Goal: Task Accomplishment & Management: Use online tool/utility

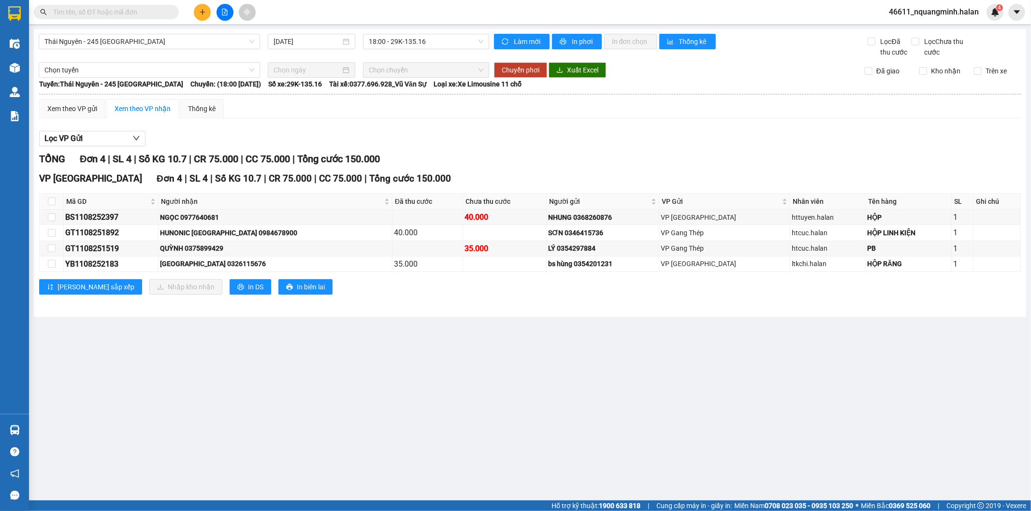
click at [129, 13] on input "text" at bounding box center [110, 12] width 114 height 11
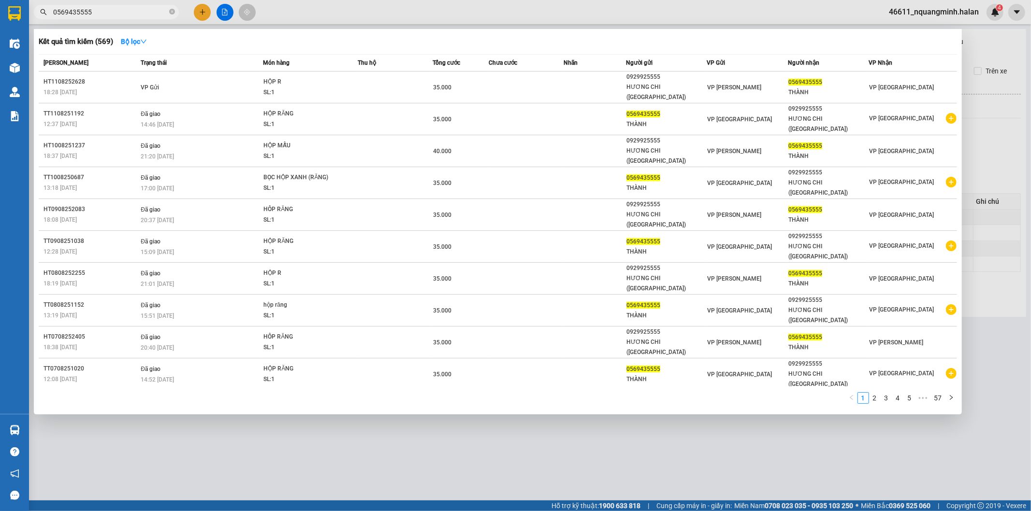
type input "0569435555"
click at [518, 305] on div "Mã ĐH Trạng thái Món hàng Thu hộ Tổng cước Chưa cước Nhãn Người gửi VP Gửi Ngườ…" at bounding box center [498, 232] width 918 height 356
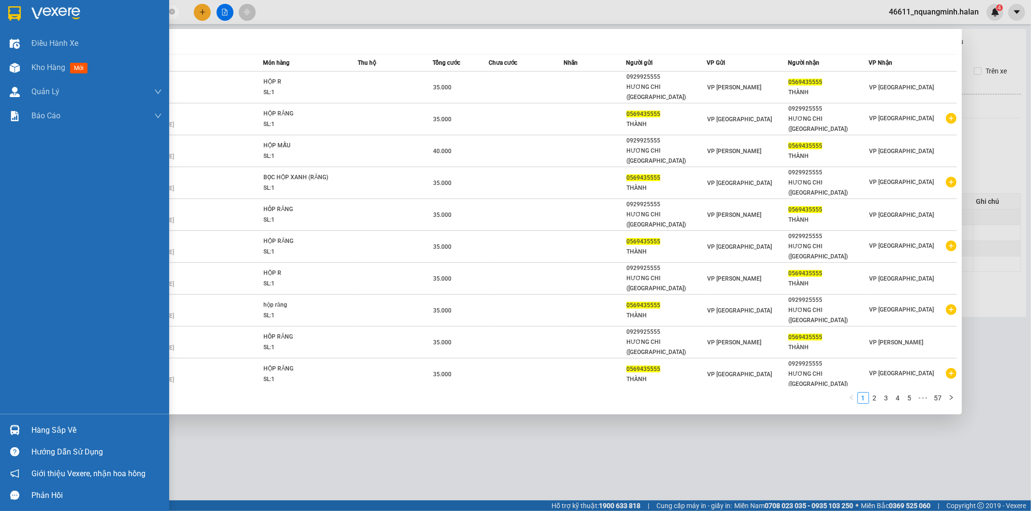
click at [10, 426] on img at bounding box center [15, 430] width 10 height 10
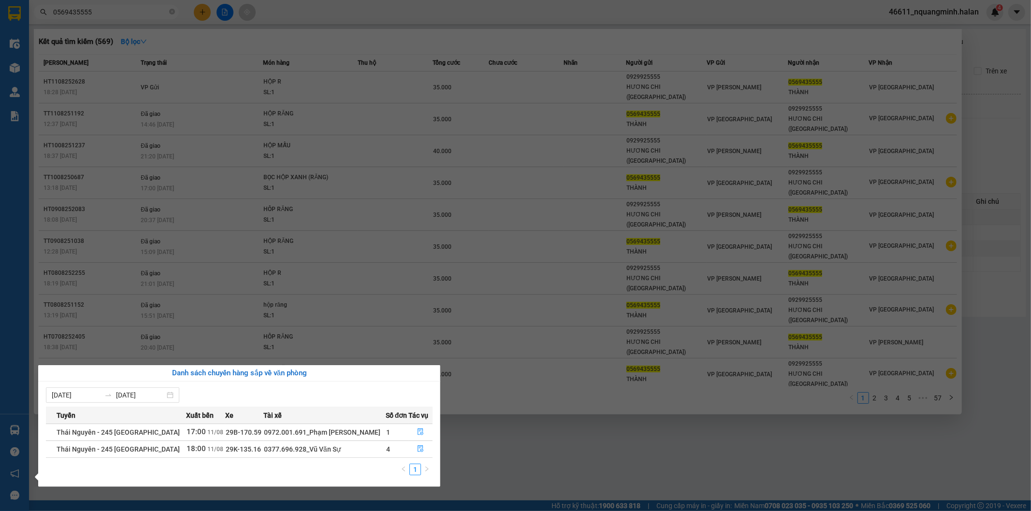
click at [510, 393] on section "Kết quả tìm kiếm ( 569 ) Bộ lọc Mã ĐH Trạng thái Món hàng Thu hộ Tổng cước Chưa…" at bounding box center [515, 255] width 1031 height 511
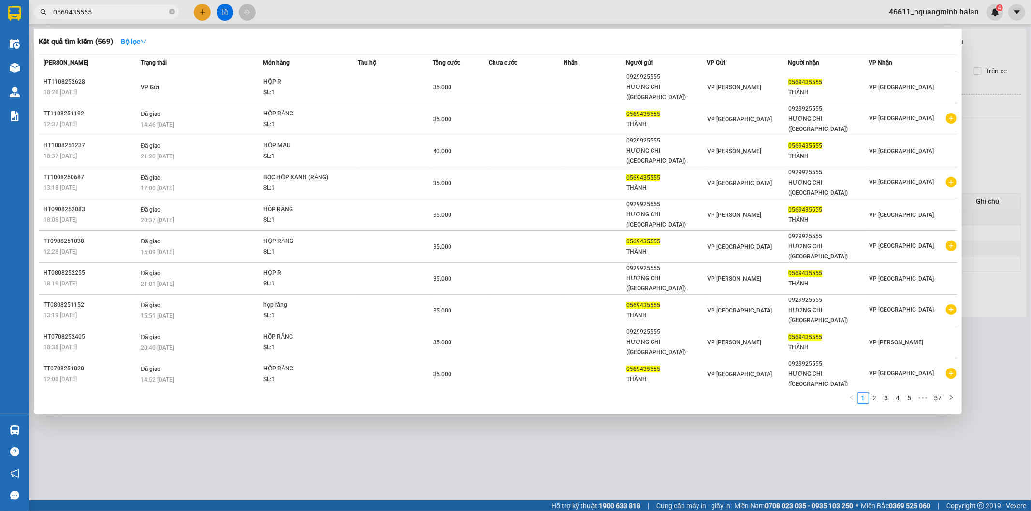
drag, startPoint x: 90, startPoint y: 413, endPoint x: 256, endPoint y: 482, distance: 180.1
click at [103, 422] on div at bounding box center [515, 255] width 1031 height 511
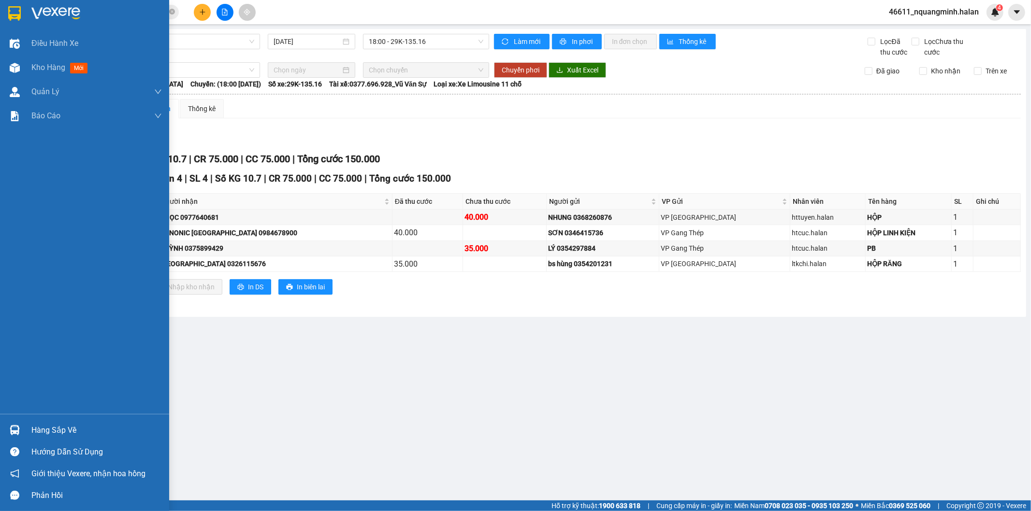
drag, startPoint x: 18, startPoint y: 428, endPoint x: 292, endPoint y: 408, distance: 273.9
click at [19, 429] on img at bounding box center [15, 430] width 10 height 10
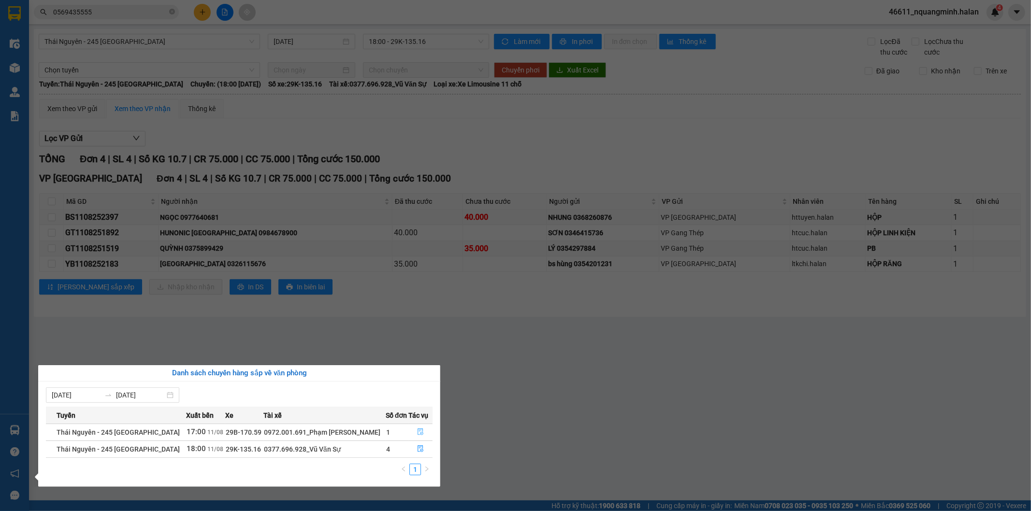
click at [412, 433] on button "button" at bounding box center [420, 432] width 23 height 15
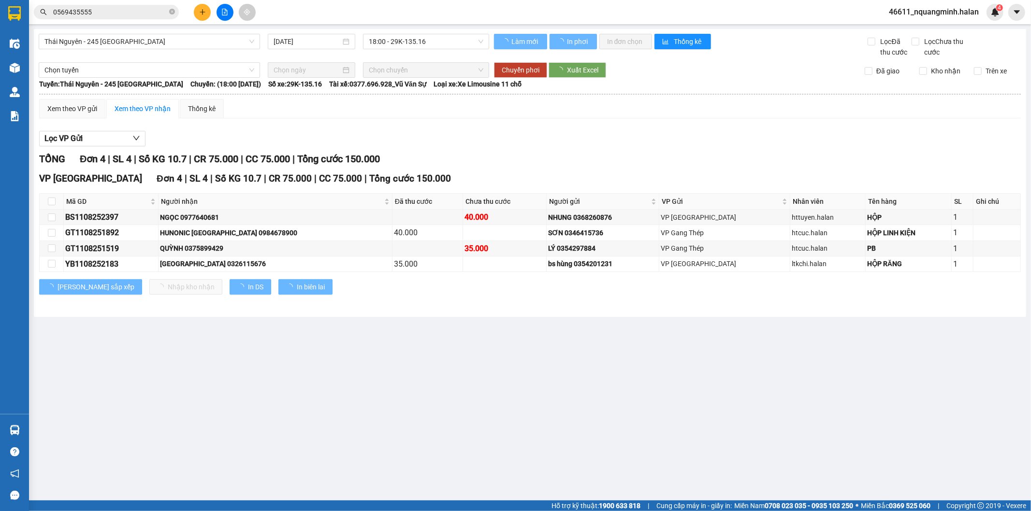
click at [597, 356] on main "[GEOGRAPHIC_DATA] - 245 [GEOGRAPHIC_DATA] [DATE] 18:00 - 29K-135.16 Làm mới In …" at bounding box center [515, 250] width 1031 height 501
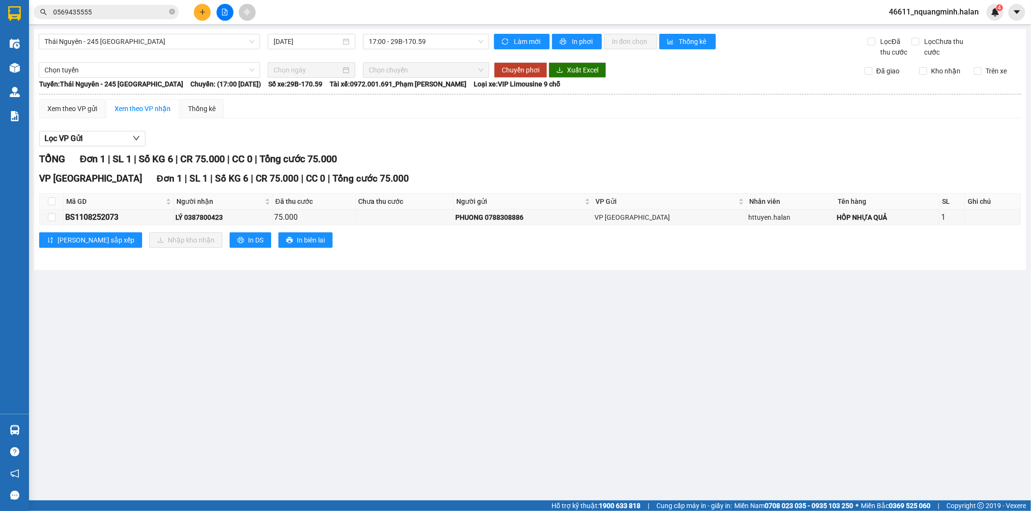
drag, startPoint x: 412, startPoint y: 350, endPoint x: 369, endPoint y: 490, distance: 146.5
click at [412, 351] on main "[GEOGRAPHIC_DATA] - 245 [GEOGRAPHIC_DATA] [DATE] 17:00 - 29B-170.59 Làm mới In …" at bounding box center [515, 250] width 1031 height 501
click at [45, 200] on th at bounding box center [52, 202] width 24 height 16
click at [50, 201] on input "checkbox" at bounding box center [52, 202] width 8 height 8
checkbox input "true"
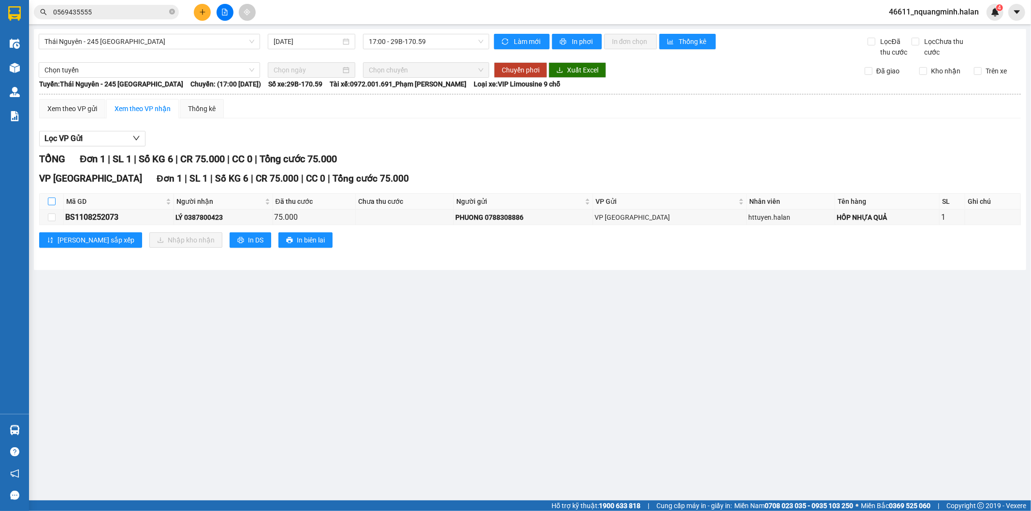
checkbox input "true"
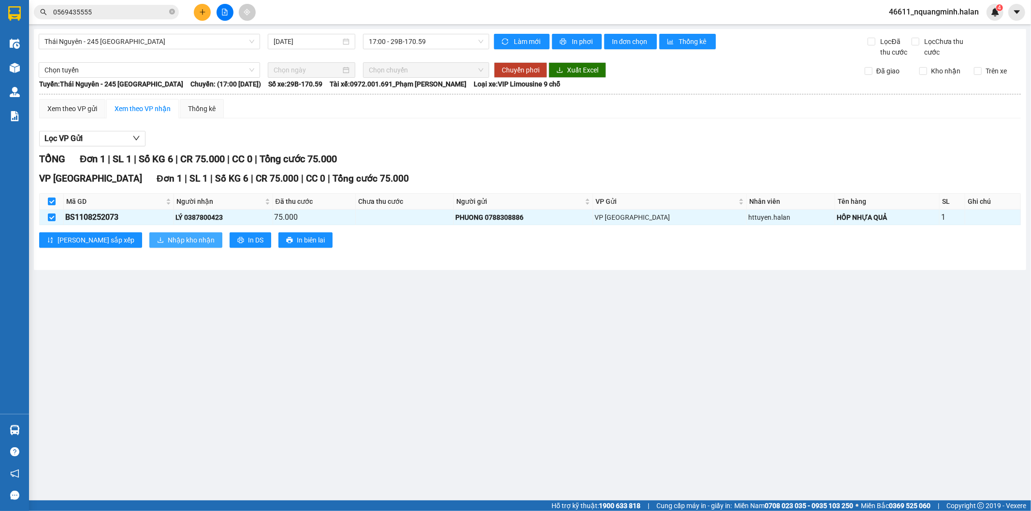
click at [157, 234] on button "Nhập kho nhận" at bounding box center [185, 240] width 73 height 15
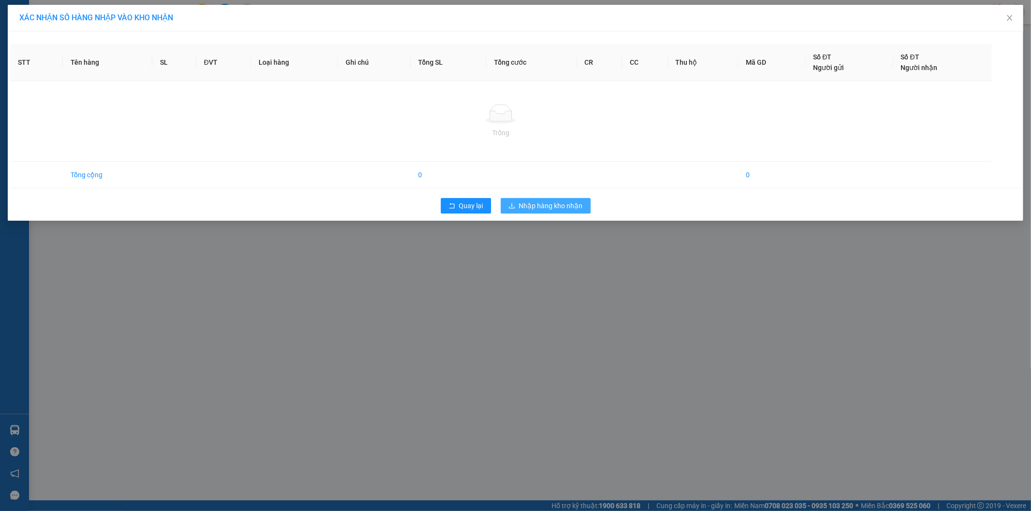
click at [547, 206] on div "XÁC NHẬN SỐ HÀNG NHẬP VÀO KHO NHẬN STT Tên hàng SL ĐVT Loại hàng Ghi chú Tổng S…" at bounding box center [515, 255] width 1031 height 511
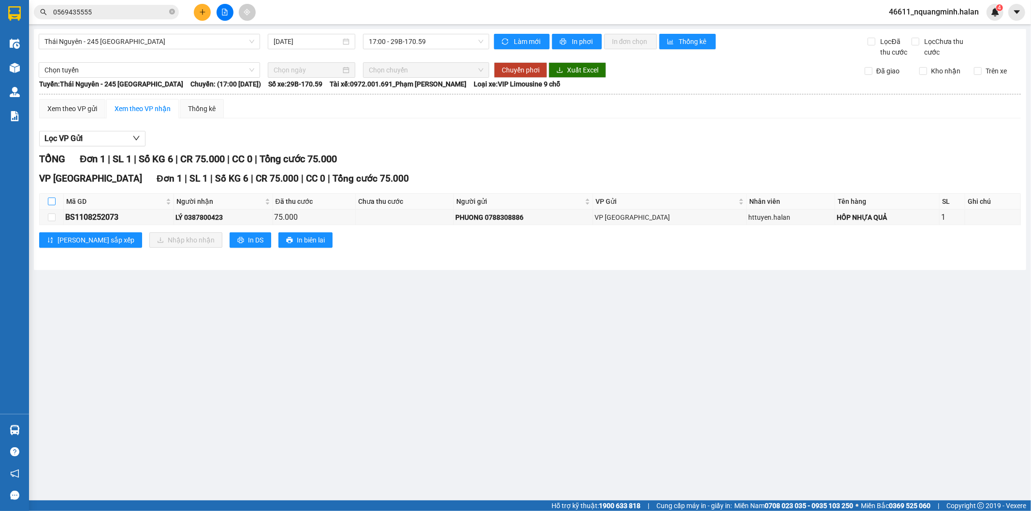
click at [49, 197] on label at bounding box center [52, 201] width 8 height 11
click at [49, 198] on input "checkbox" at bounding box center [52, 202] width 8 height 8
checkbox input "true"
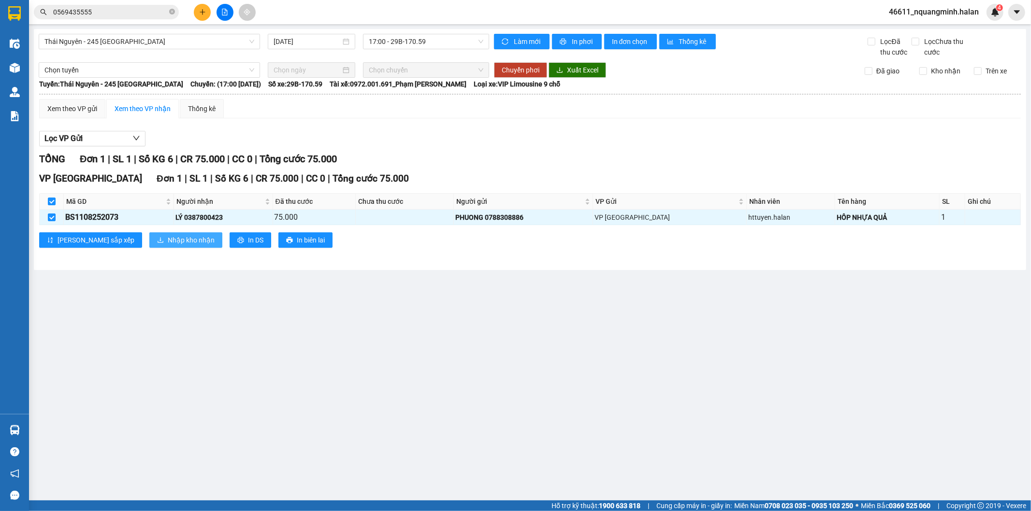
click at [149, 234] on button "Nhập kho nhận" at bounding box center [185, 240] width 73 height 15
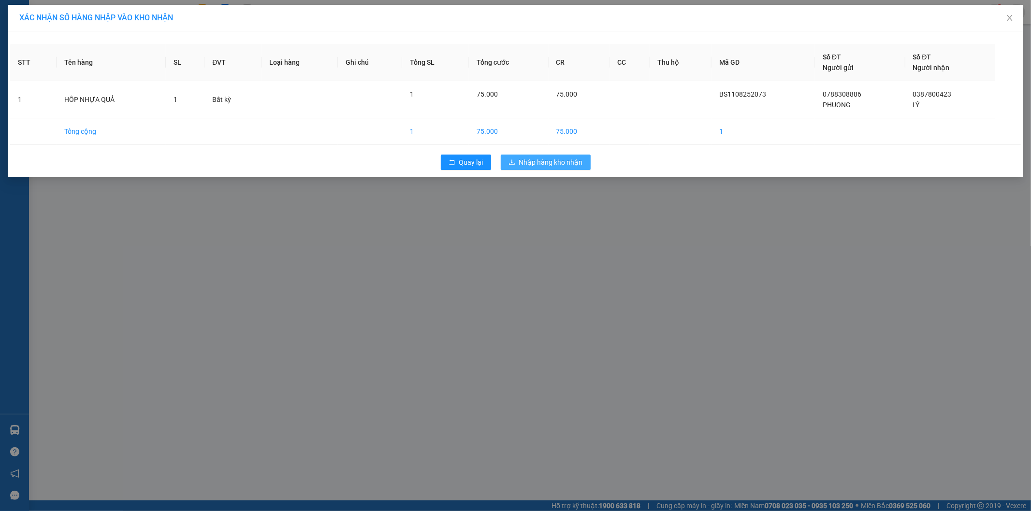
click at [561, 165] on span "Nhập hàng kho nhận" at bounding box center [551, 162] width 64 height 11
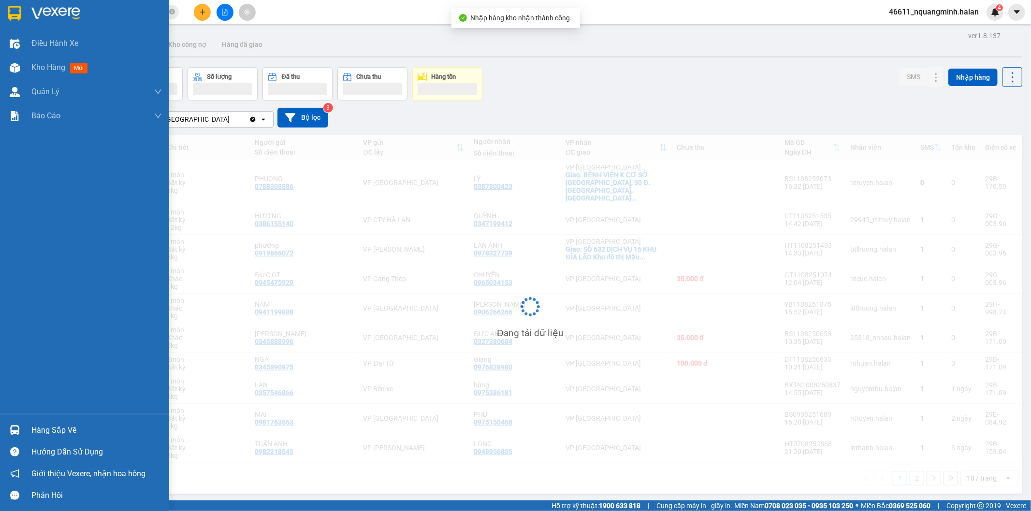
click at [21, 426] on div at bounding box center [14, 430] width 17 height 17
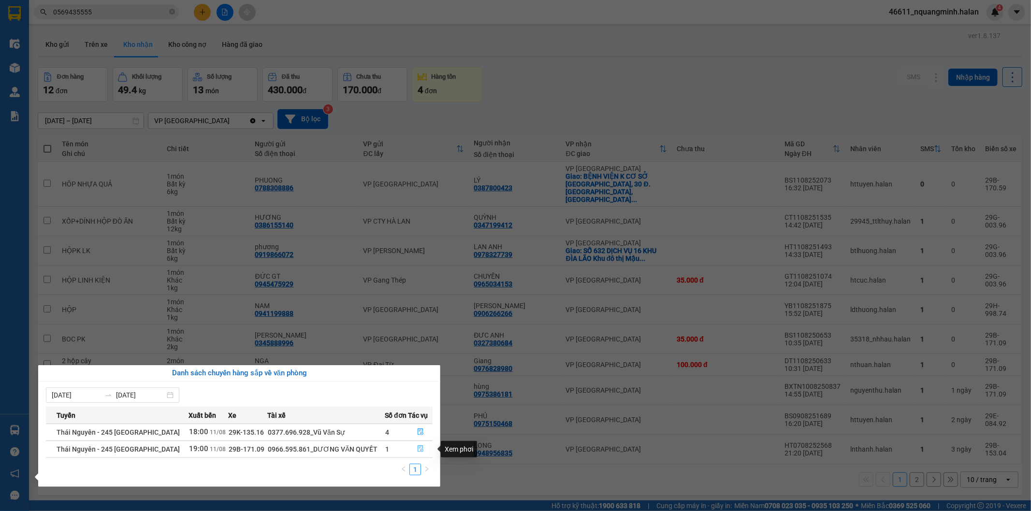
click at [418, 448] on icon "file-done" at bounding box center [421, 449] width 6 height 7
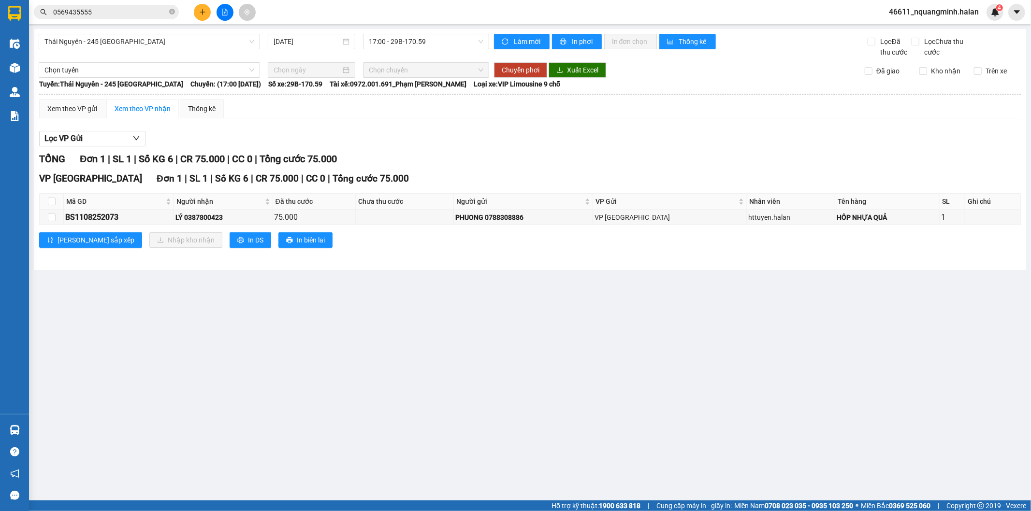
click at [484, 453] on main "[GEOGRAPHIC_DATA] - 245 [GEOGRAPHIC_DATA] [DATE] 17:00 - 29B-170.59 Làm mới In …" at bounding box center [515, 250] width 1031 height 501
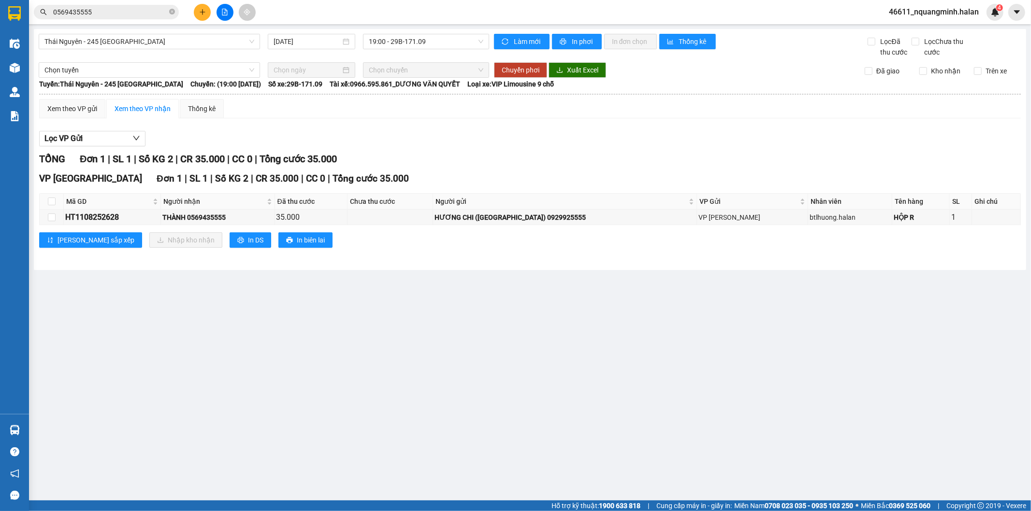
click at [374, 411] on main "[GEOGRAPHIC_DATA] - 245 [GEOGRAPHIC_DATA] [DATE] 19:00 - 29B-171.09 Làm mới In …" at bounding box center [515, 250] width 1031 height 501
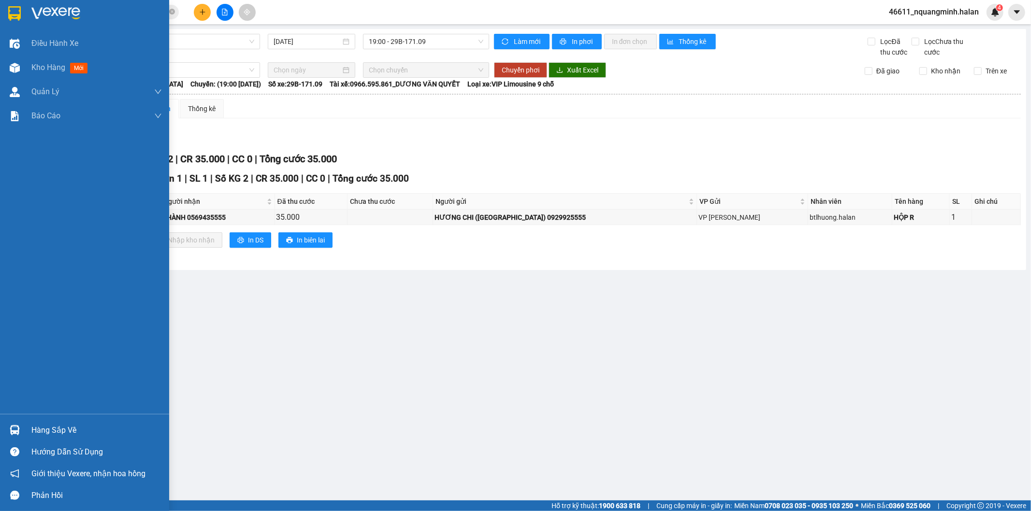
click at [7, 427] on div at bounding box center [14, 430] width 17 height 17
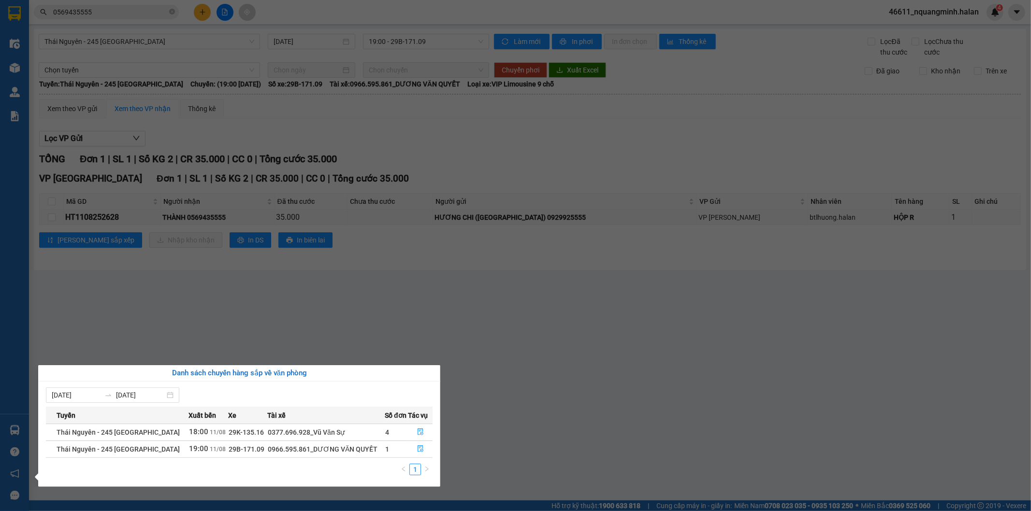
click at [295, 307] on section "Kết quả tìm kiếm ( 569 ) Bộ lọc Mã ĐH Trạng thái Món hàng Thu hộ Tổng cước Chưa…" at bounding box center [515, 255] width 1031 height 511
